Goal: Task Accomplishment & Management: Manage account settings

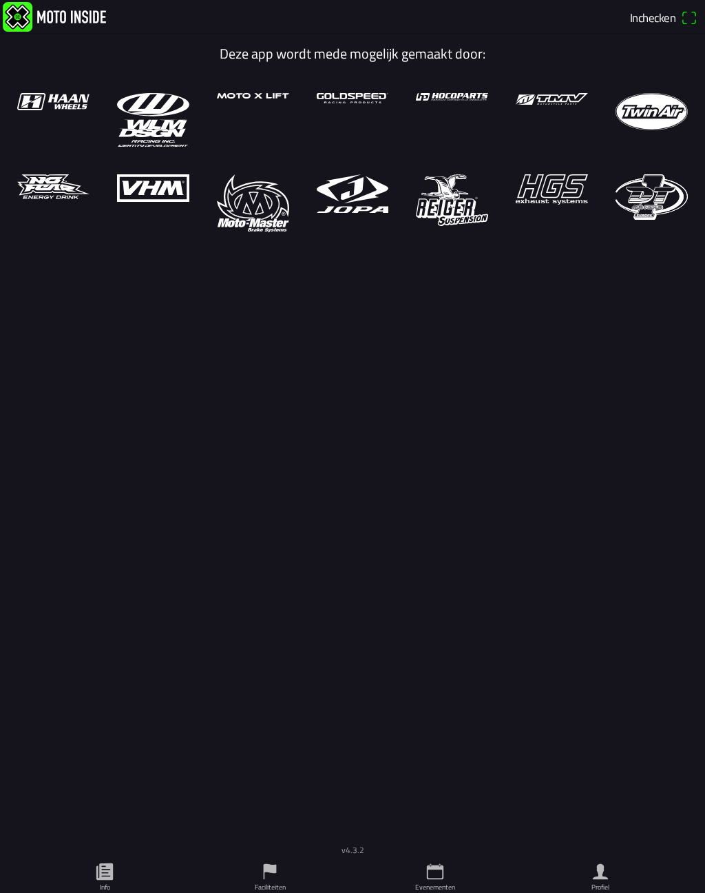
click at [612, 869] on link "Profiel" at bounding box center [600, 875] width 165 height 34
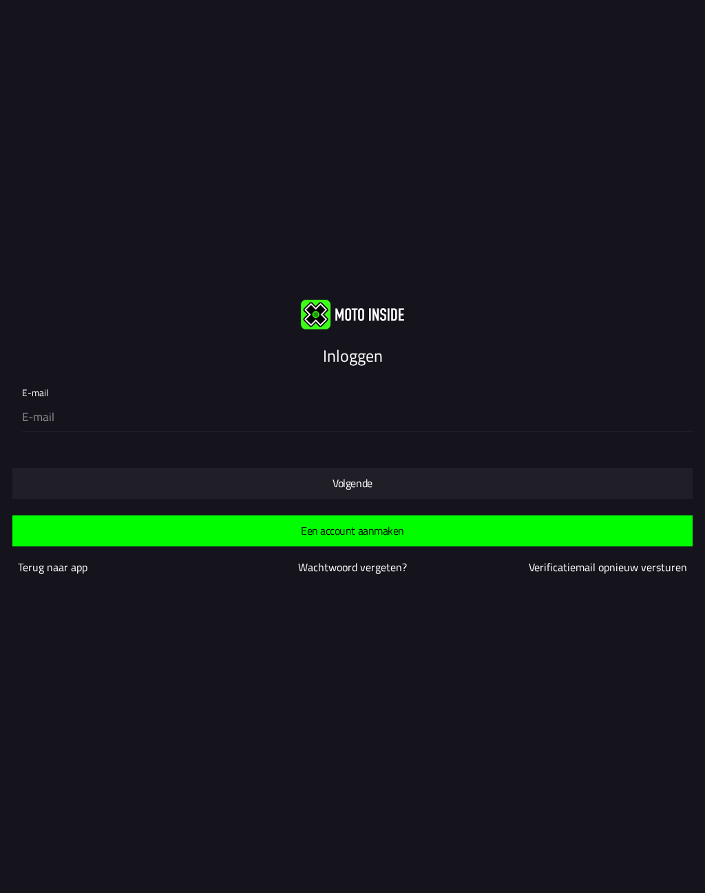
click at [0, 0] on slot "Wachtwoord vergeten?" at bounding box center [0, 0] width 0 height 0
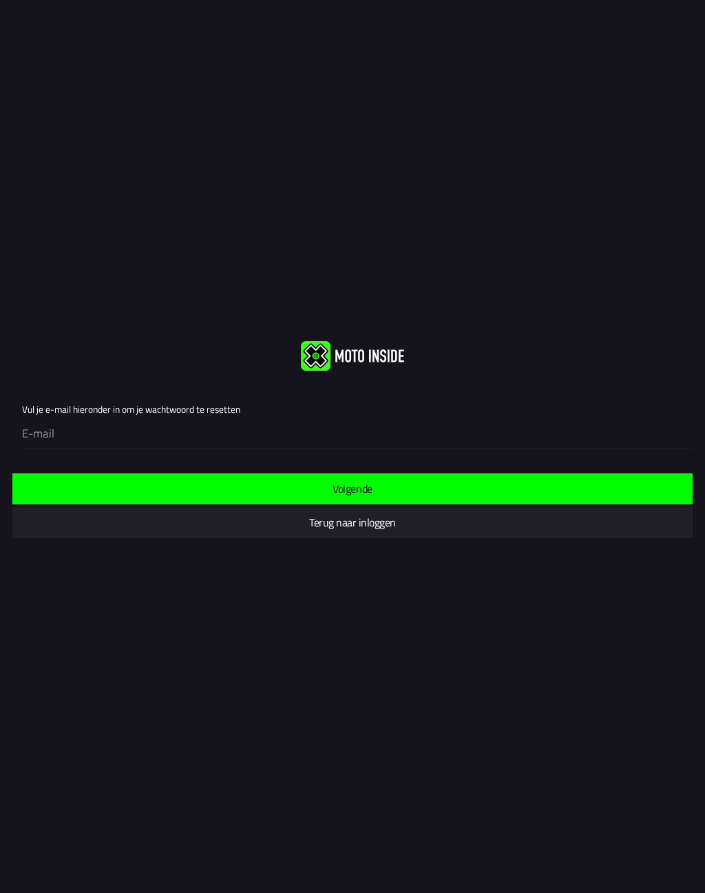
click at [275, 446] on input "email" at bounding box center [355, 433] width 667 height 29
type input "[PERSON_NAME][EMAIL_ADDRESS][DOMAIN_NAME]"
click at [380, 480] on span "Volgende" at bounding box center [352, 488] width 658 height 31
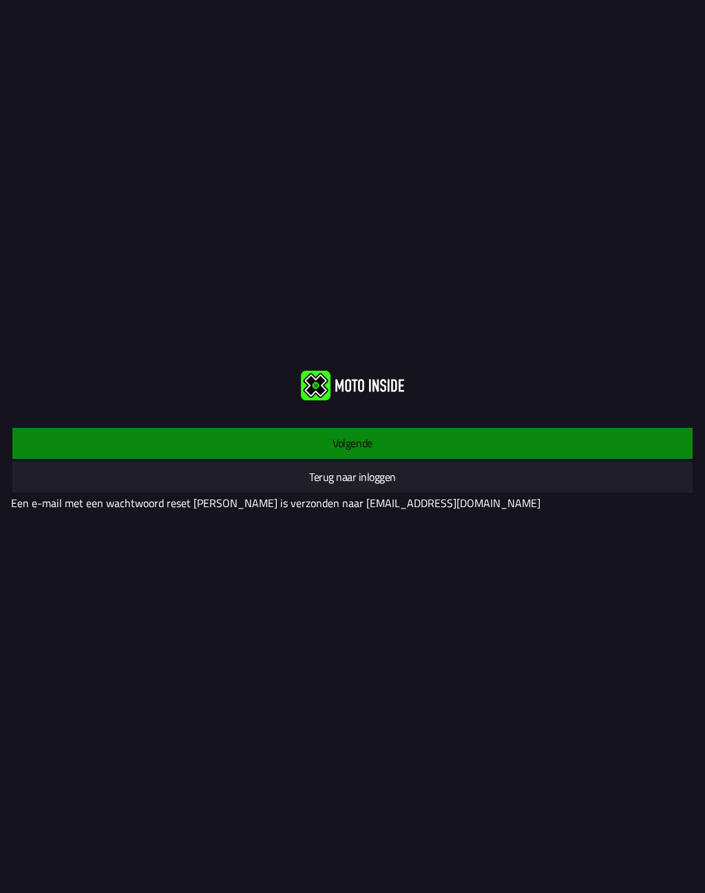
click at [0, 0] on slot "Terug naar inloggen" at bounding box center [0, 0] width 0 height 0
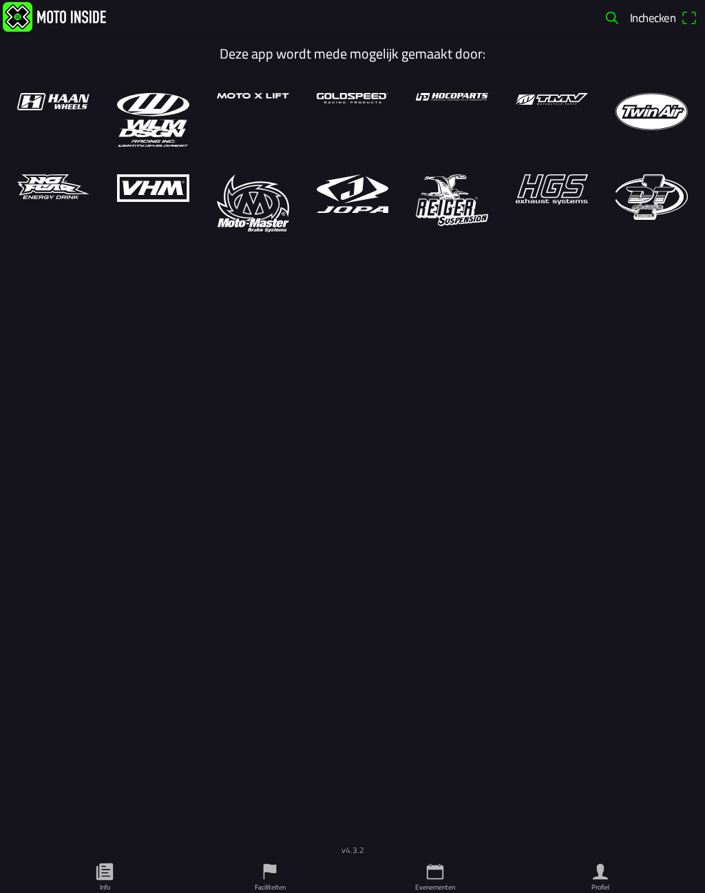
click at [603, 869] on icon "person" at bounding box center [600, 871] width 21 height 21
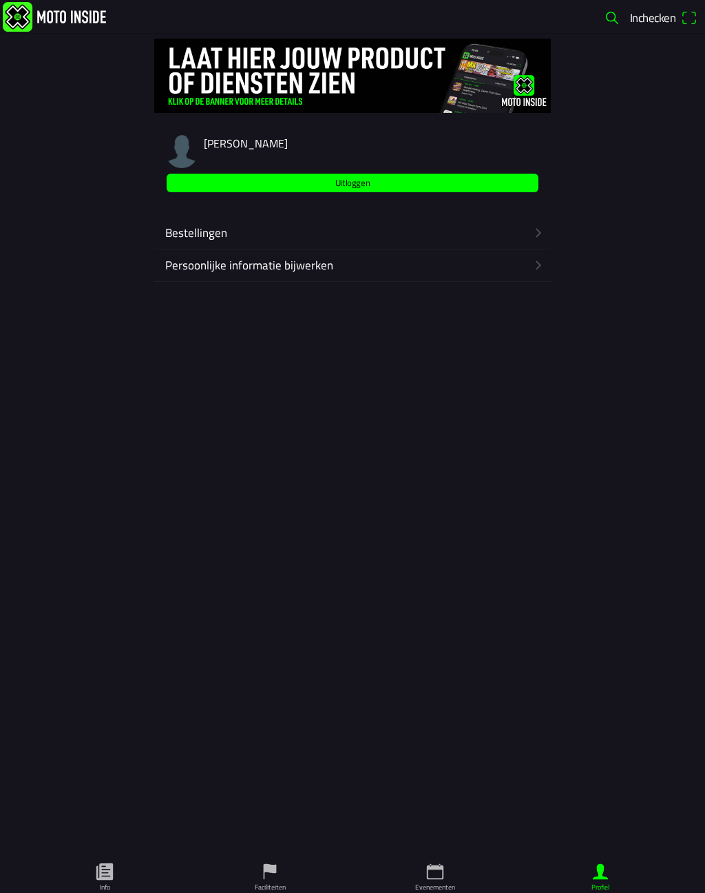
click at [450, 189] on span "Uitloggen" at bounding box center [353, 183] width 356 height 19
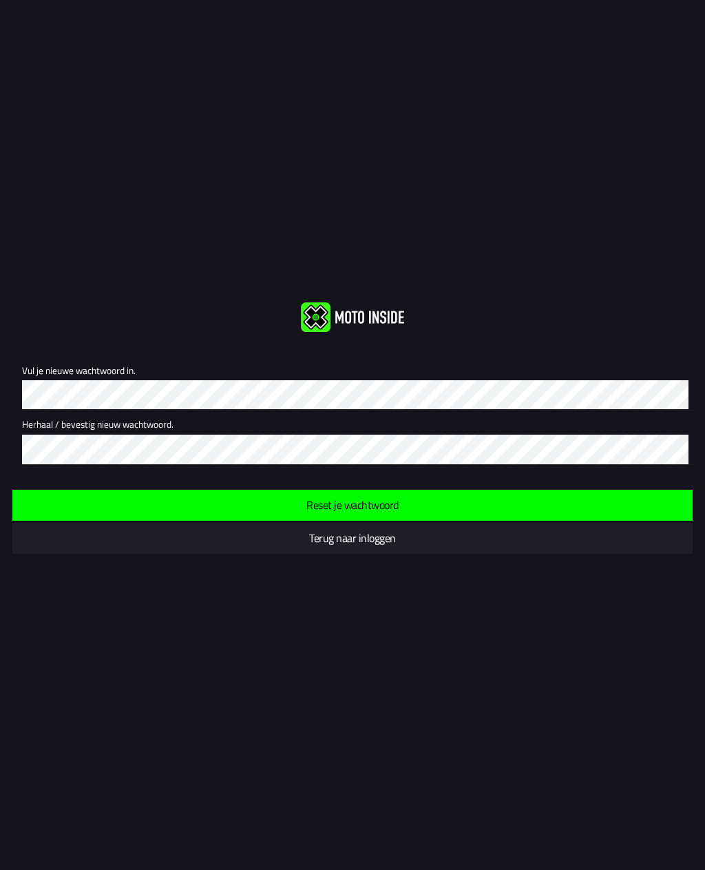
scroll to position [1, 0]
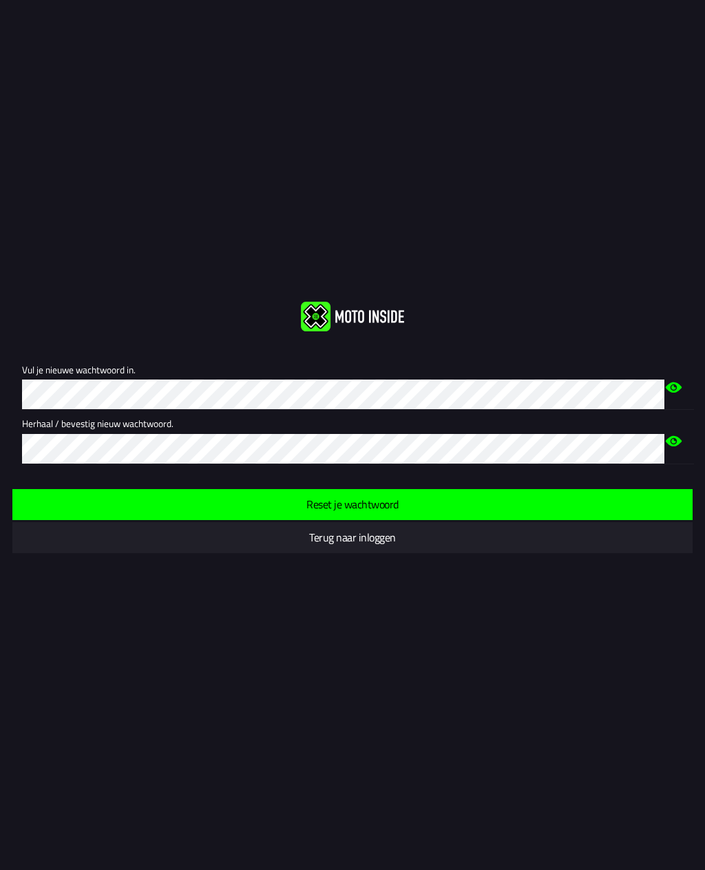
click at [404, 489] on span "Reset je wachtwoord" at bounding box center [352, 504] width 658 height 31
